Goal: Information Seeking & Learning: Learn about a topic

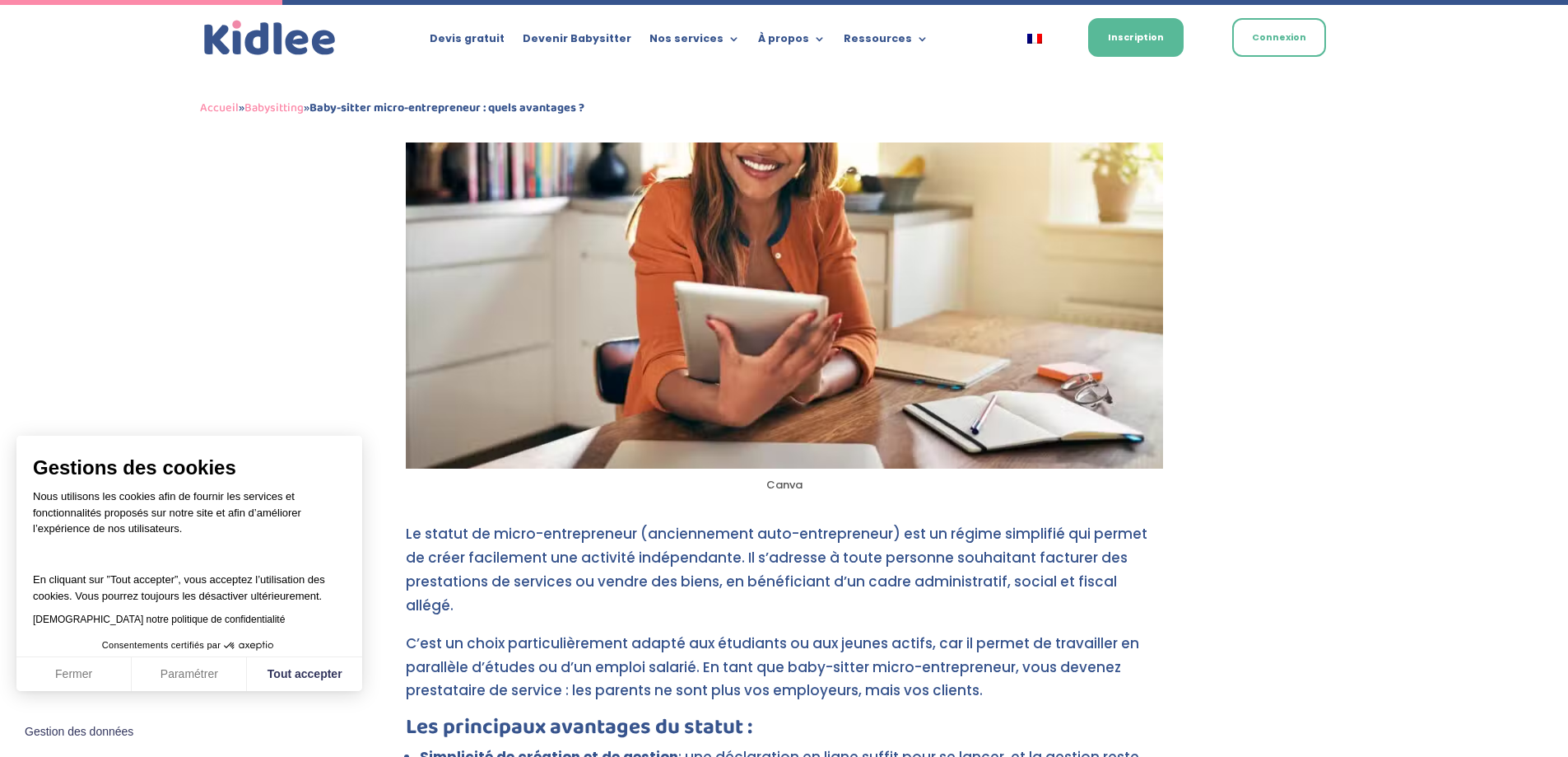
scroll to position [824, 0]
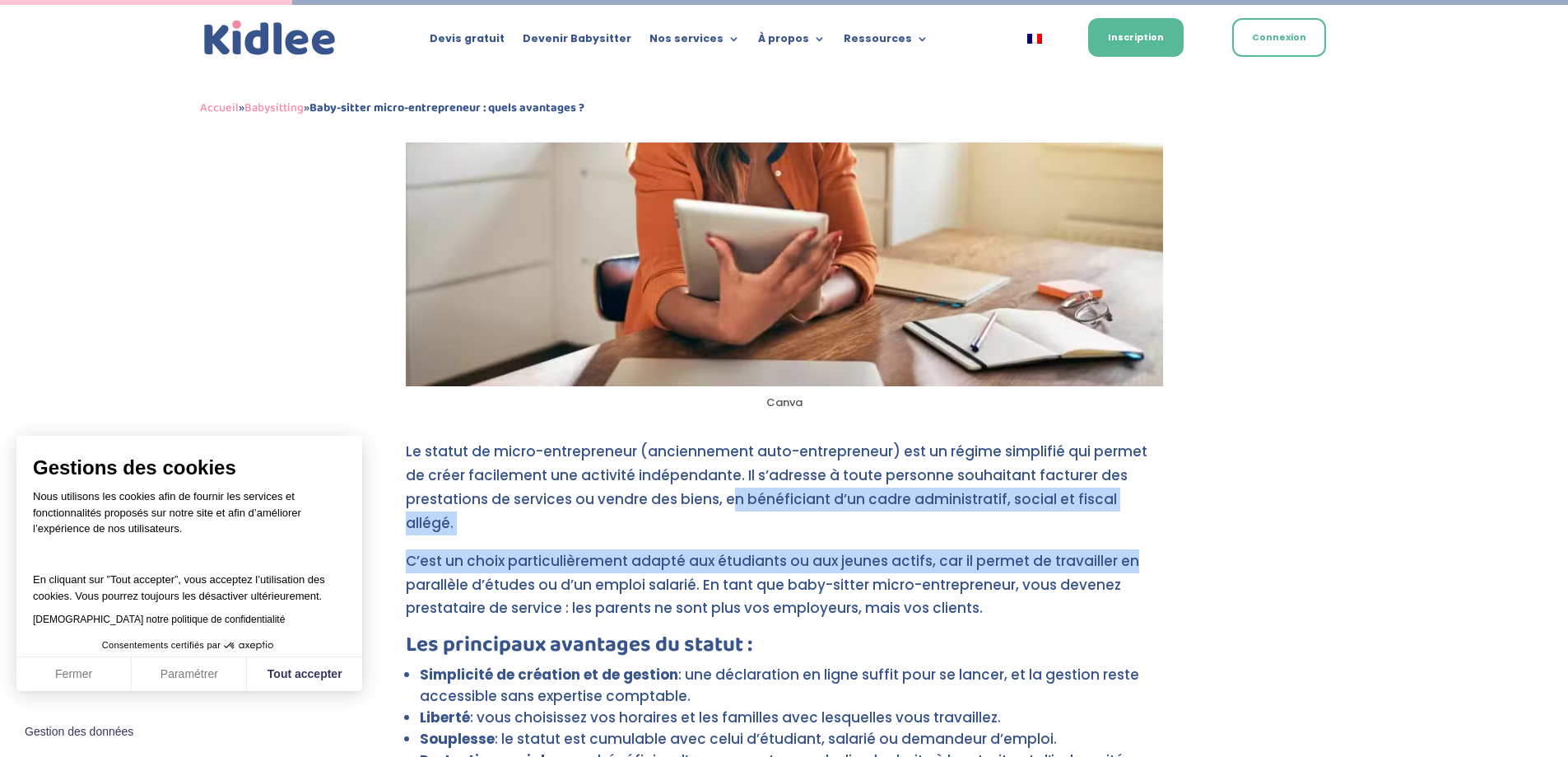
drag, startPoint x: 734, startPoint y: 492, endPoint x: 1141, endPoint y: 544, distance: 410.3
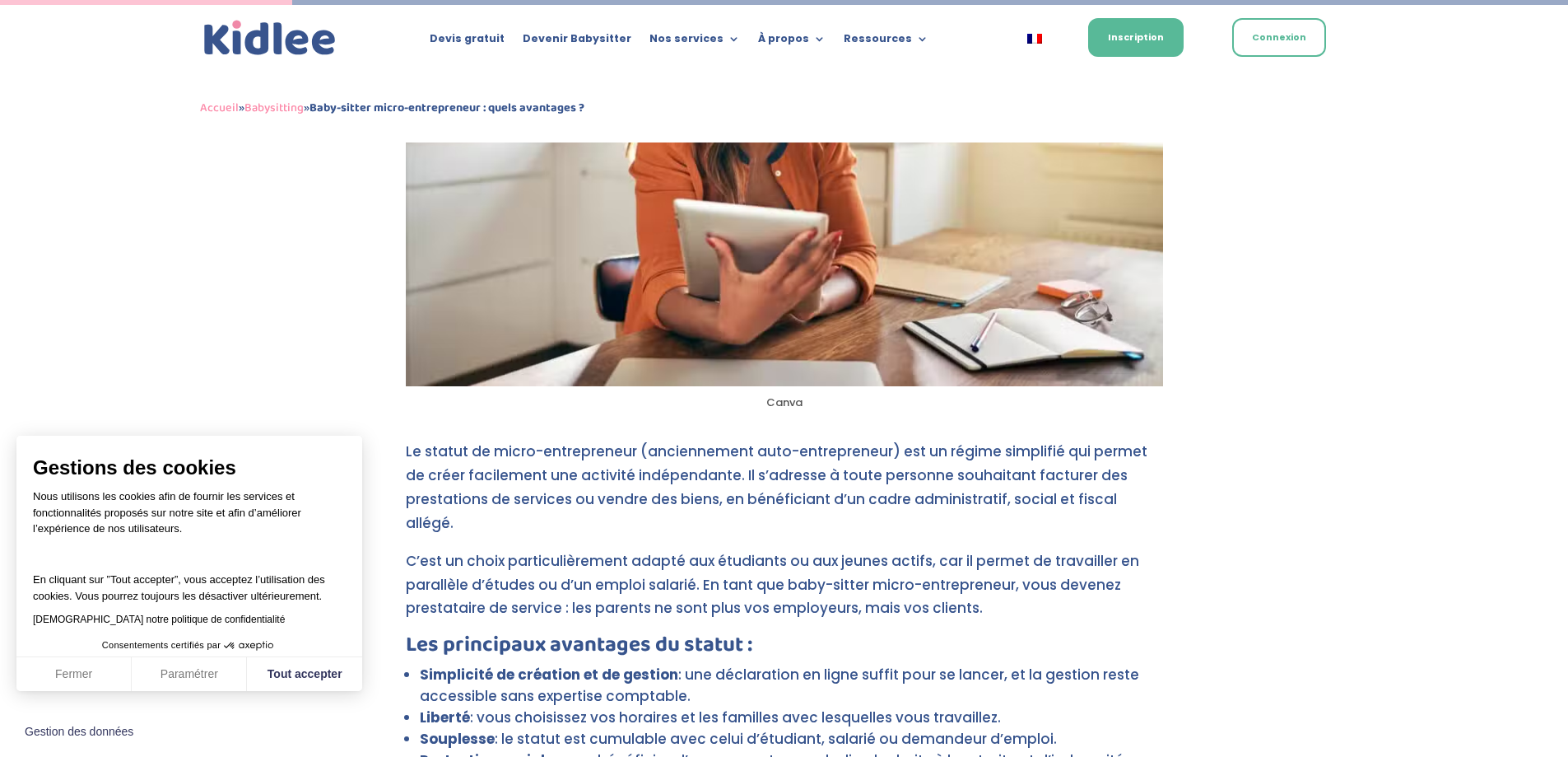
click at [948, 607] on p "C’est un choix particulièrement adapté aux étudiants ou aux jeunes actifs, car …" at bounding box center [784, 592] width 758 height 86
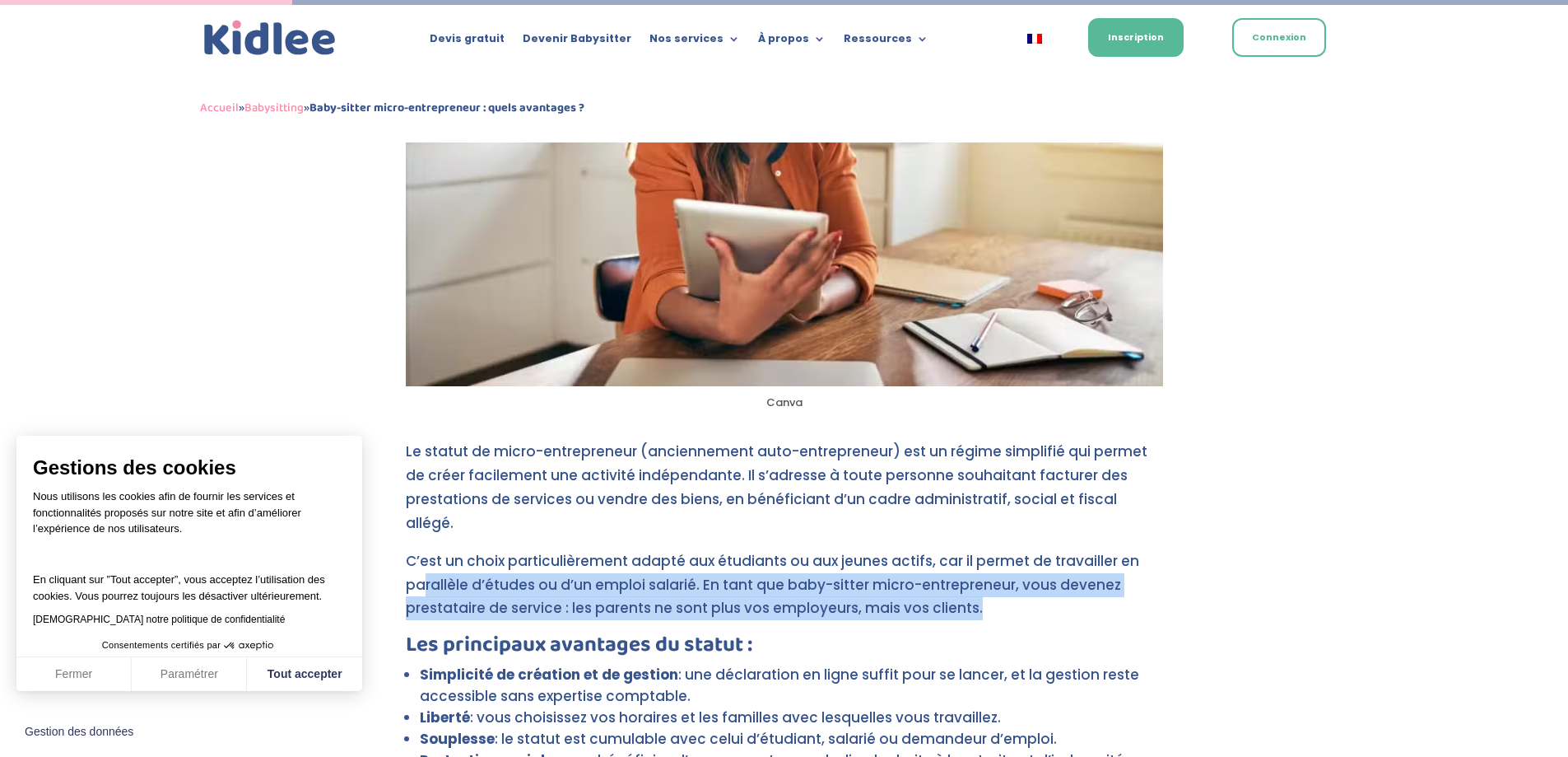
drag, startPoint x: 437, startPoint y: 568, endPoint x: 1095, endPoint y: 592, distance: 658.4
click at [1095, 592] on p "C’est un choix particulièrement adapté aux étudiants ou aux jeunes actifs, car …" at bounding box center [784, 592] width 758 height 86
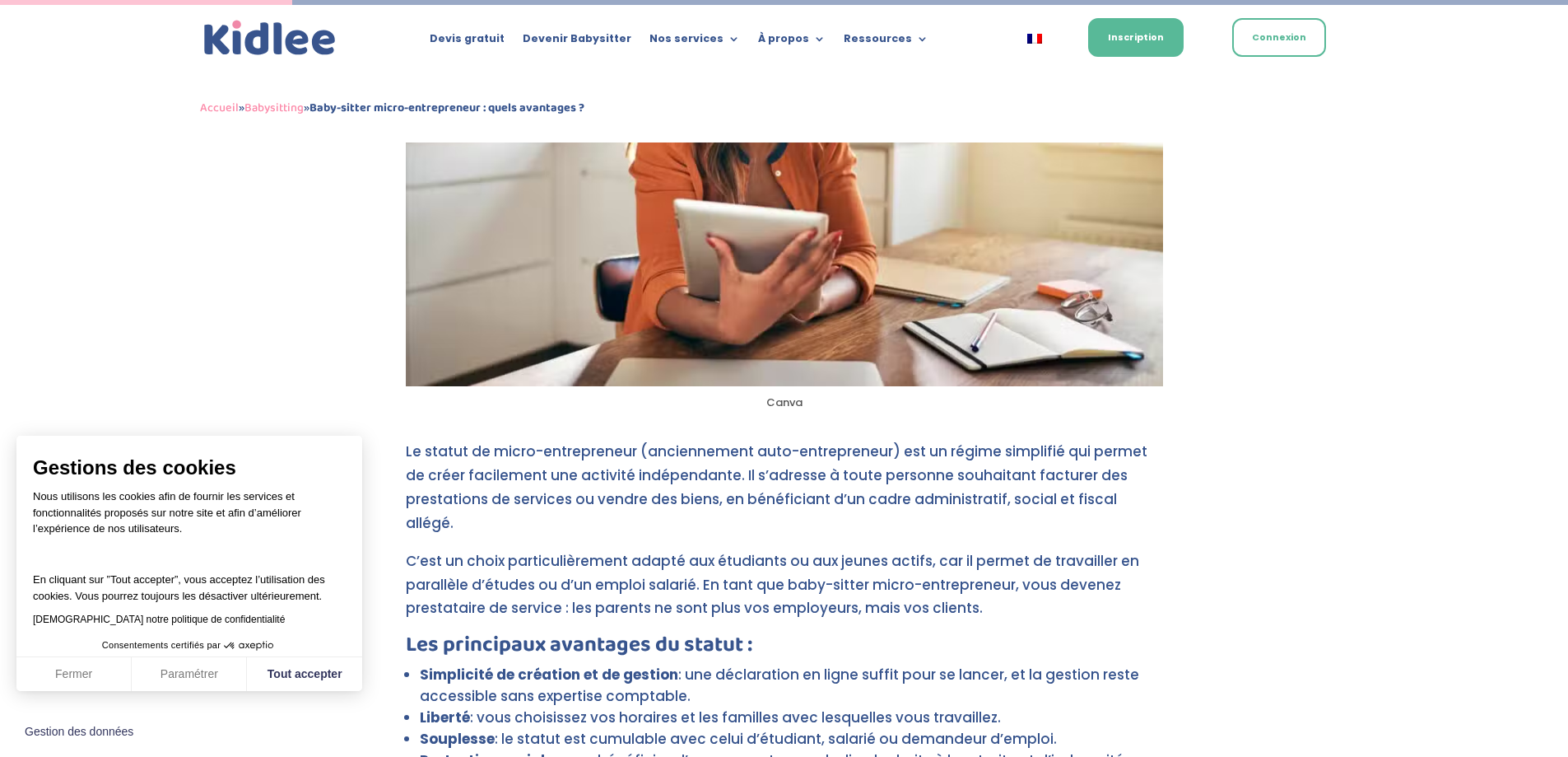
click at [1035, 634] on h3 "Les principaux avantages du statut :" at bounding box center [784, 649] width 758 height 30
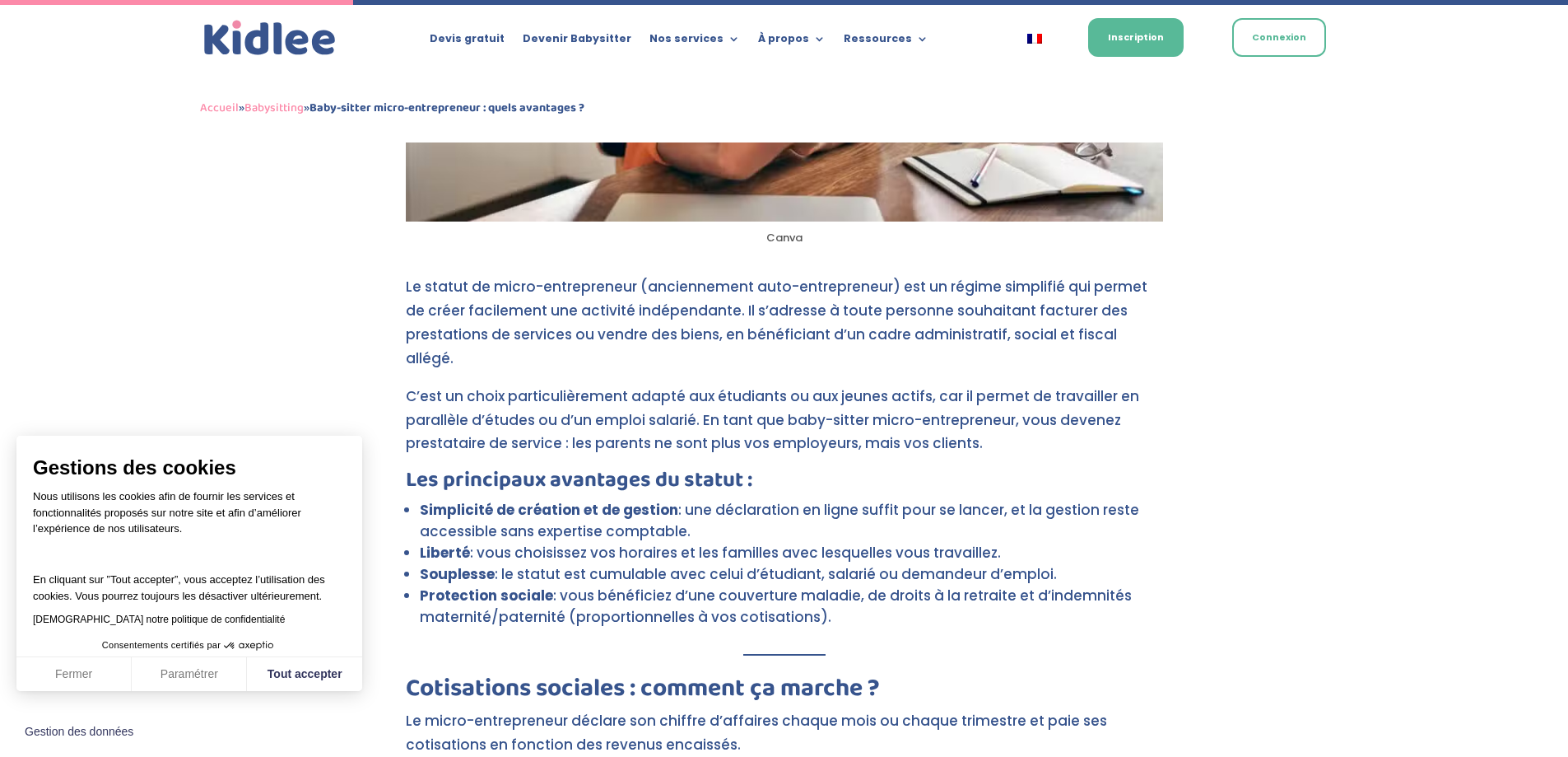
scroll to position [1071, 0]
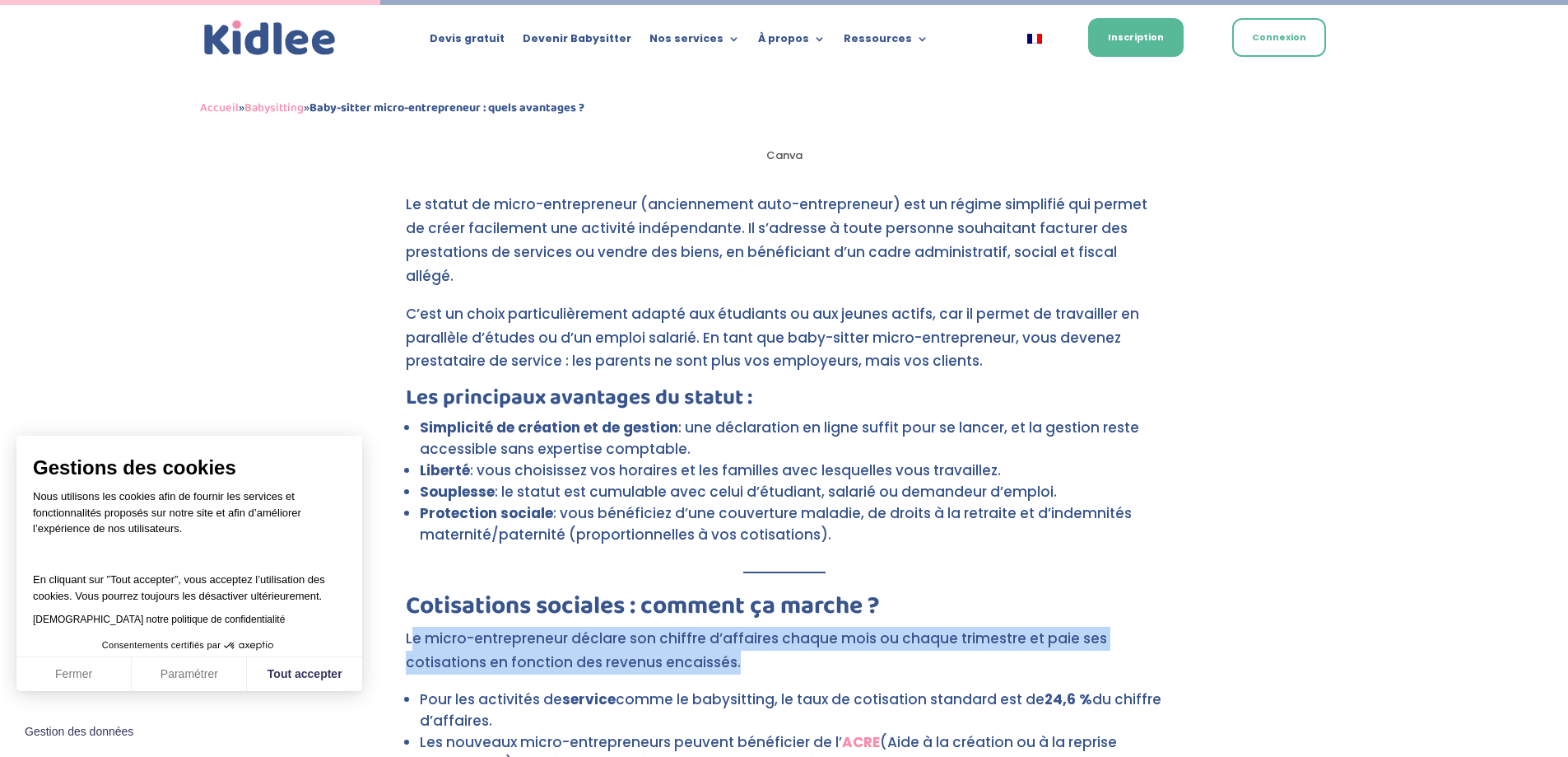
drag, startPoint x: 413, startPoint y: 612, endPoint x: 1086, endPoint y: 627, distance: 673.2
click at [1086, 627] on p "Le micro-entrepreneur déclare son chiffre d’affaires chaque mois ou chaque trim…" at bounding box center [784, 658] width 758 height 62
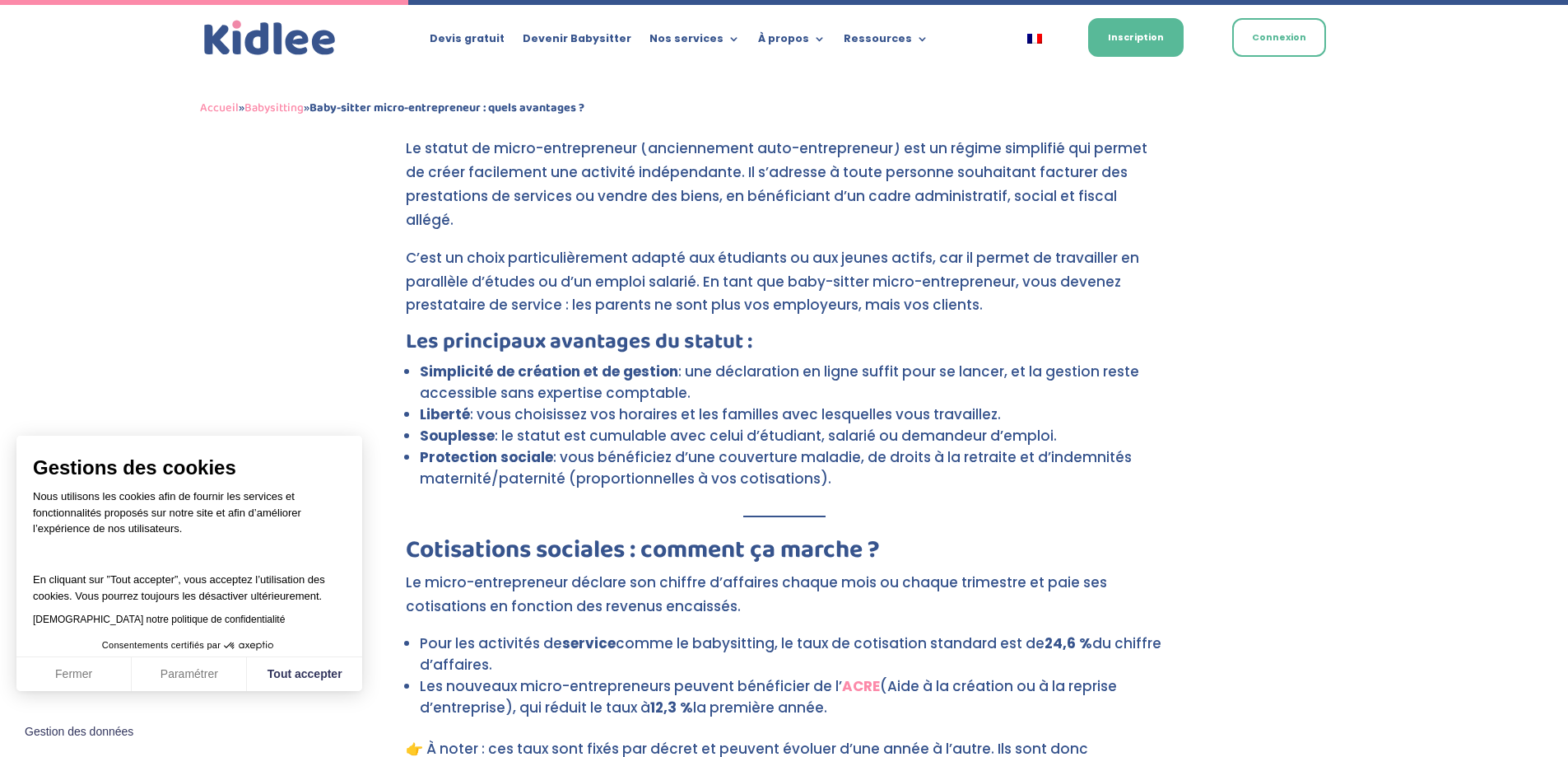
scroll to position [1153, 0]
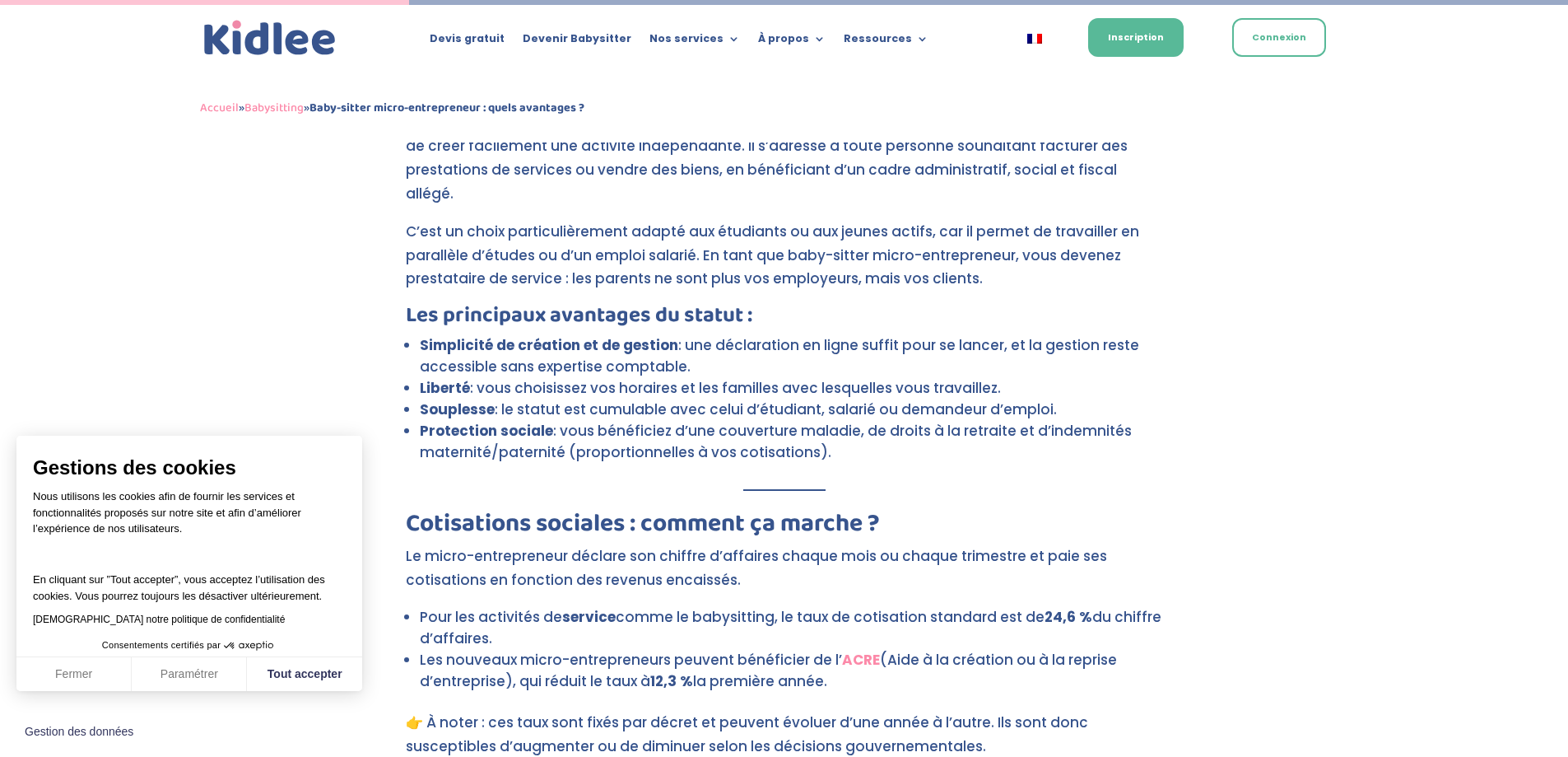
drag, startPoint x: 424, startPoint y: 638, endPoint x: 1109, endPoint y: 652, distance: 685.1
click at [1109, 652] on li "Les nouveaux micro-entrepreneurs peuvent bénéficier de l’ ACRE (Aide à la créat…" at bounding box center [791, 670] width 744 height 43
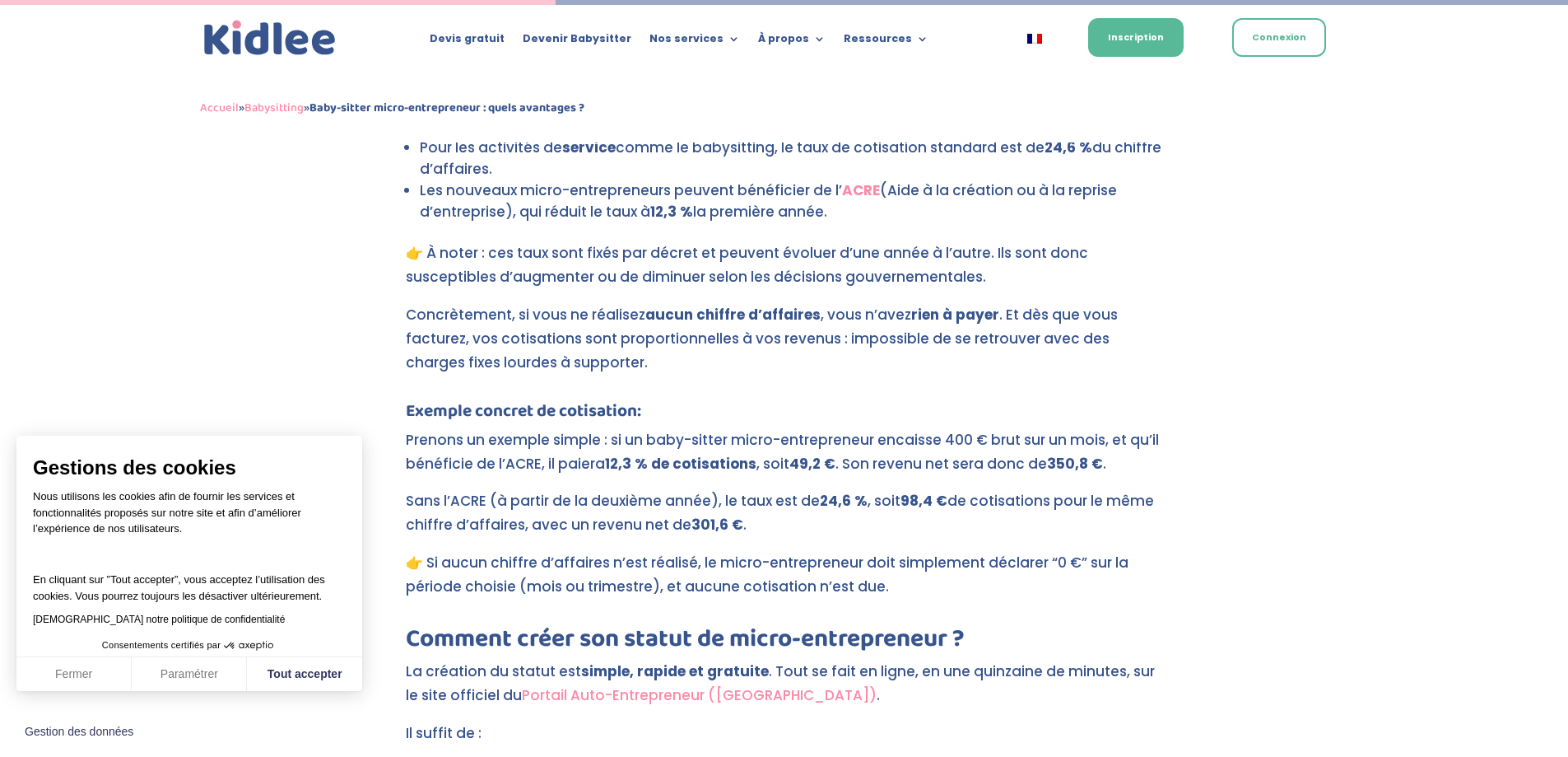
scroll to position [1648, 0]
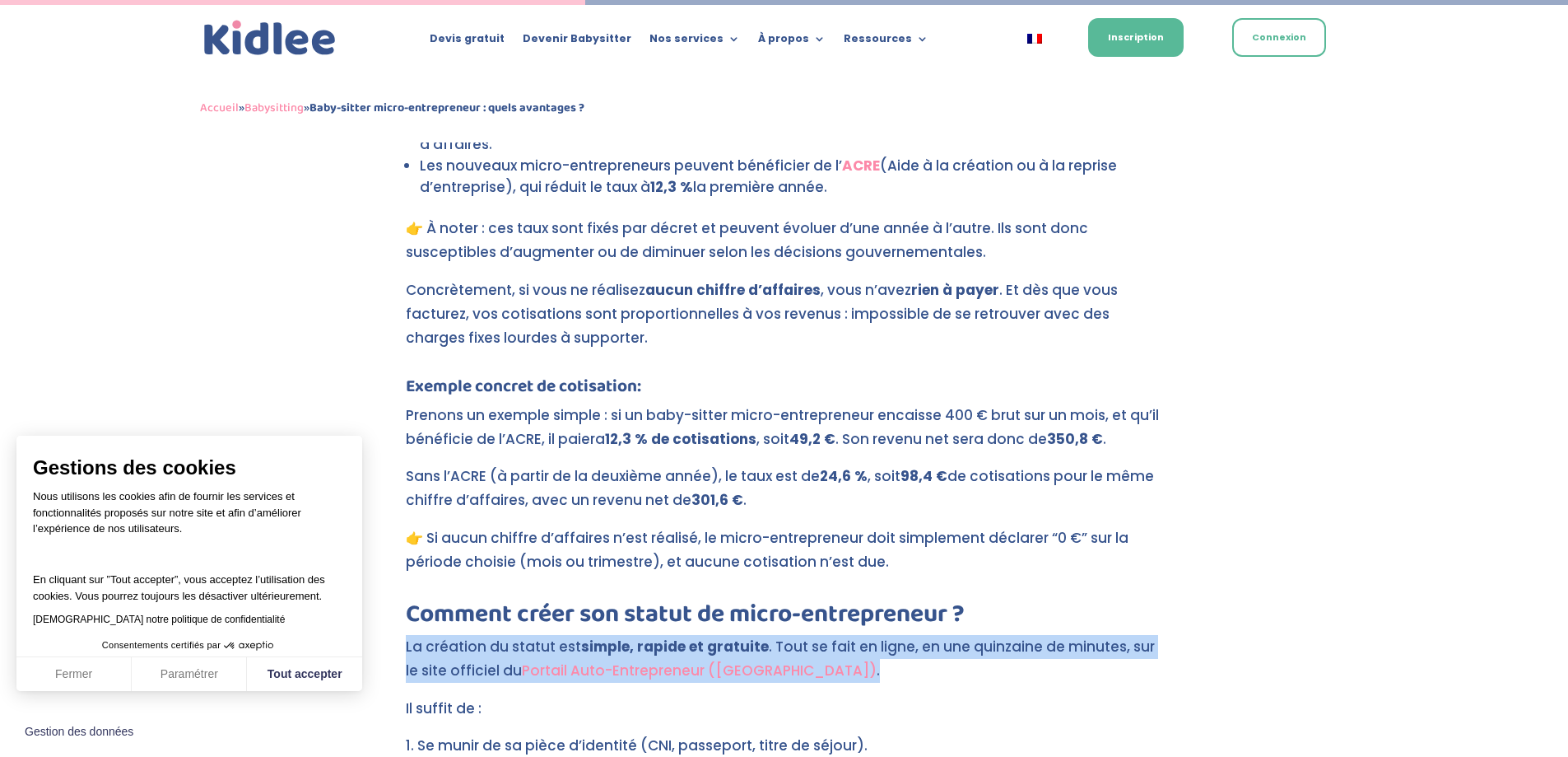
drag, startPoint x: 407, startPoint y: 621, endPoint x: 890, endPoint y: 637, distance: 483.3
click at [890, 637] on p "La création du statut est simple, rapide et gratuite . Tout se fait en ligne, e…" at bounding box center [784, 666] width 758 height 62
click at [854, 658] on p "La création du statut est simple, rapide et gratuite . Tout se fait en ligne, e…" at bounding box center [784, 666] width 758 height 62
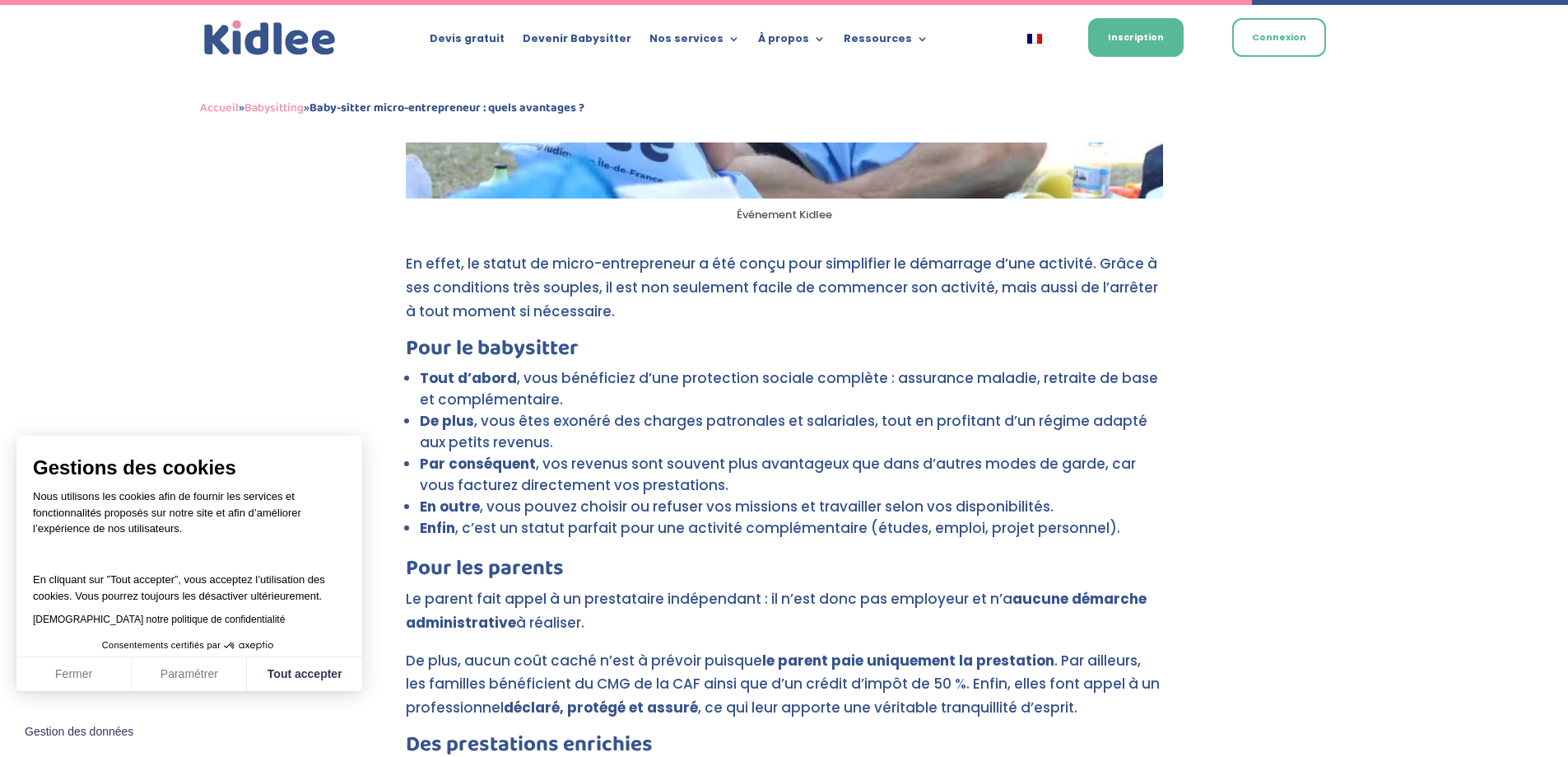
scroll to position [3542, 0]
